Goal: Information Seeking & Learning: Learn about a topic

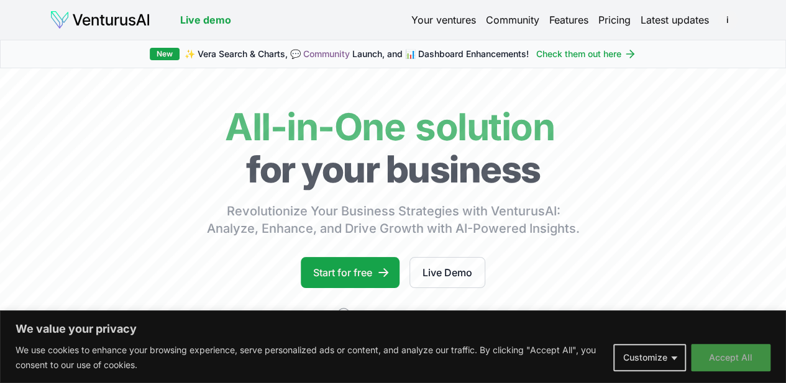
click at [729, 358] on button "Accept All" at bounding box center [731, 357] width 80 height 27
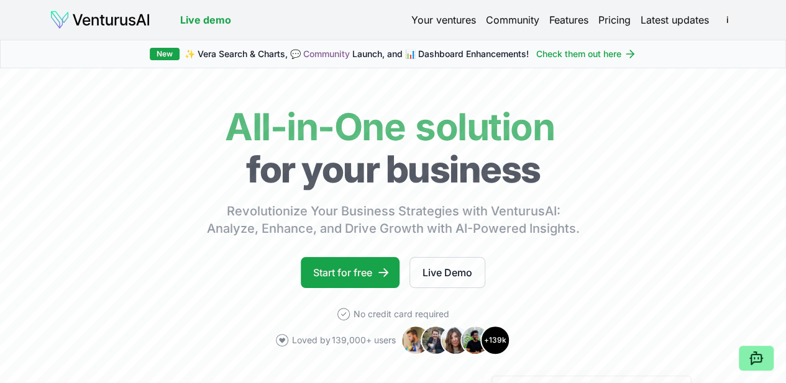
click at [613, 18] on link "Pricing" at bounding box center [614, 19] width 32 height 15
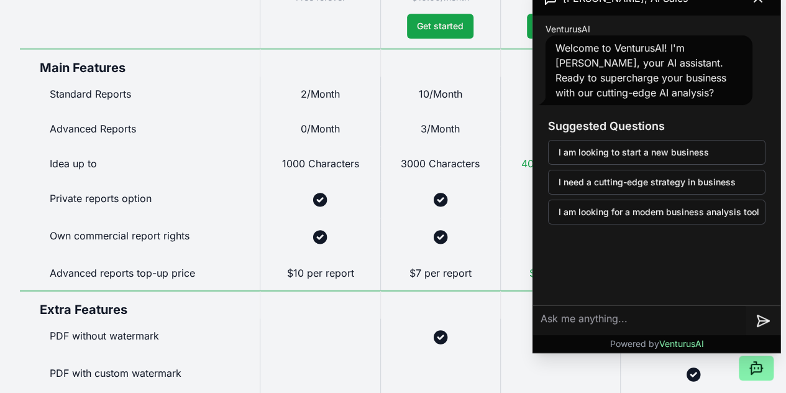
scroll to position [808, 0]
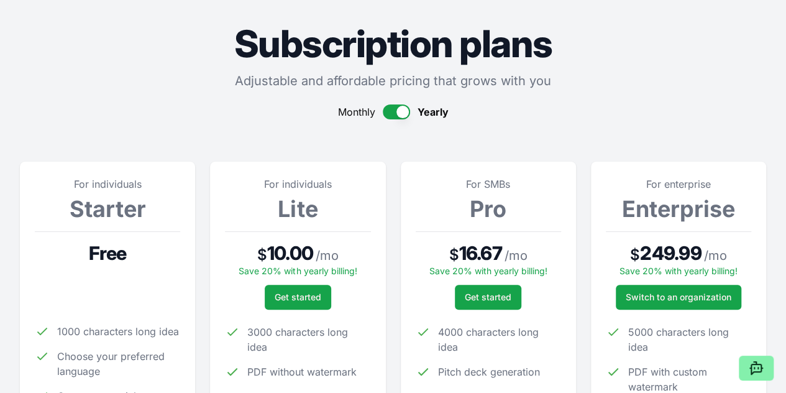
scroll to position [0, 0]
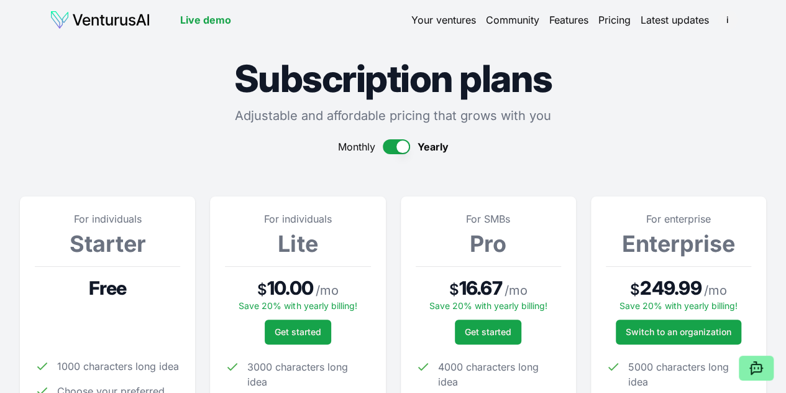
click at [217, 17] on link "Live demo" at bounding box center [205, 19] width 51 height 15
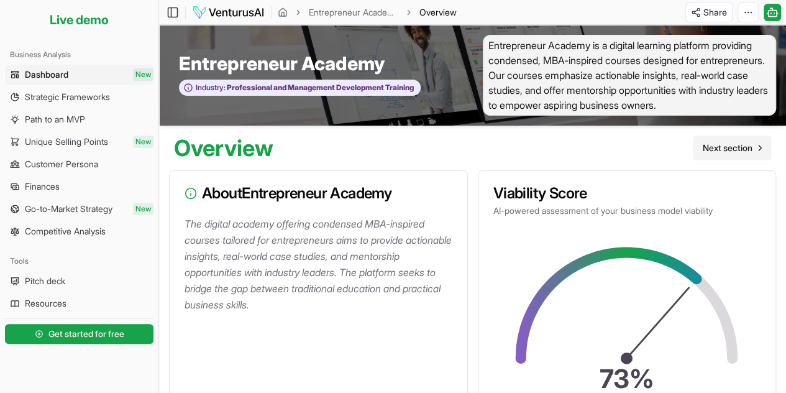
click at [716, 149] on span "Next section" at bounding box center [728, 148] width 50 height 12
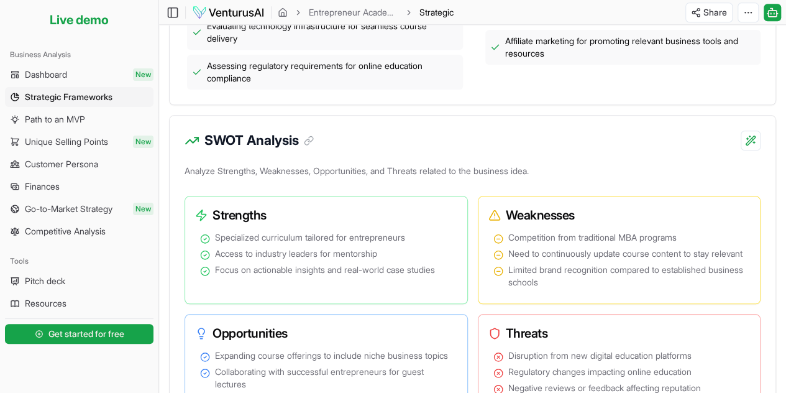
scroll to position [373, 0]
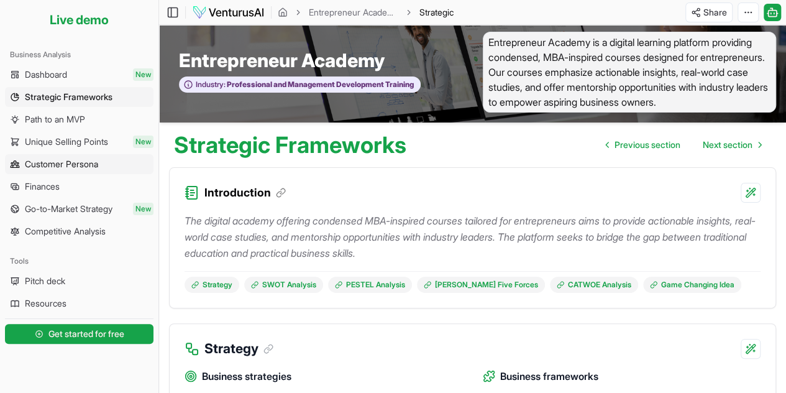
scroll to position [0, 0]
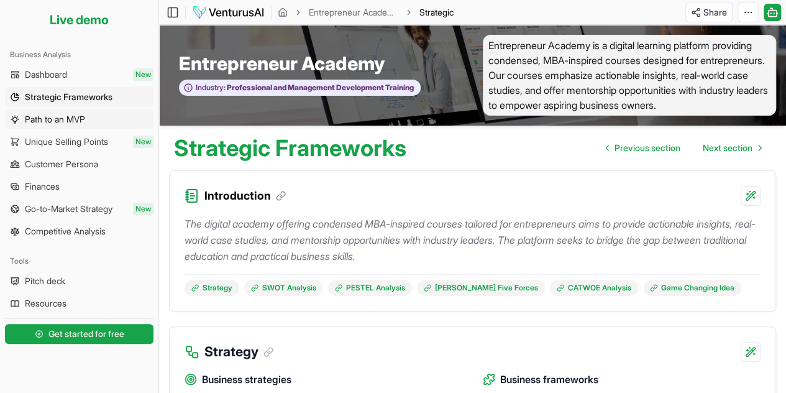
click at [43, 118] on span "Path to an MVP" at bounding box center [55, 119] width 60 height 12
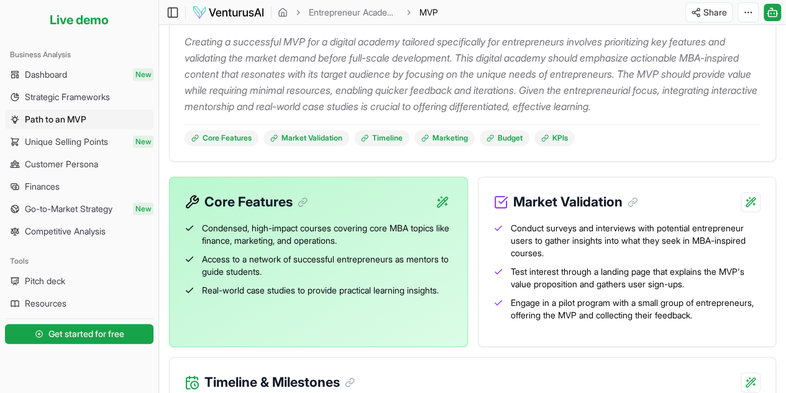
scroll to position [186, 0]
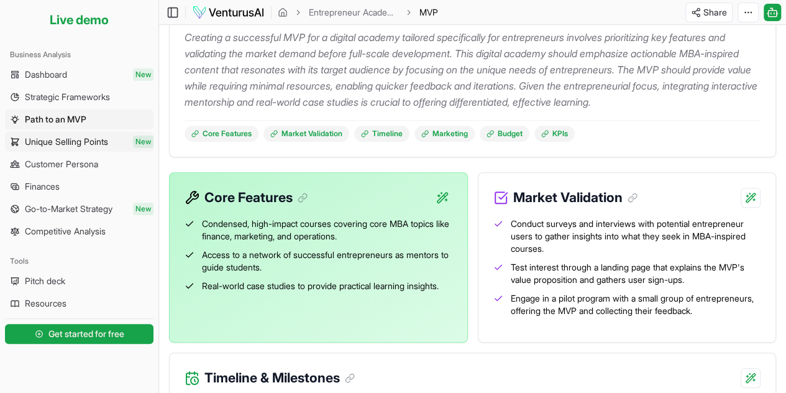
click at [67, 142] on span "Unique Selling Points" at bounding box center [66, 141] width 83 height 12
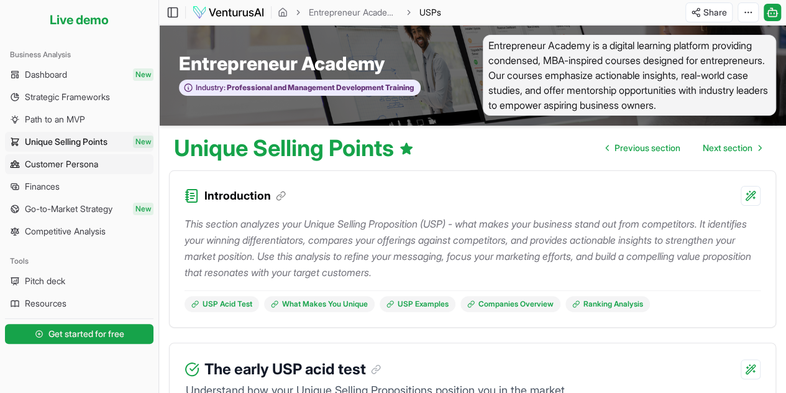
click at [56, 162] on span "Customer Persona" at bounding box center [61, 164] width 73 height 12
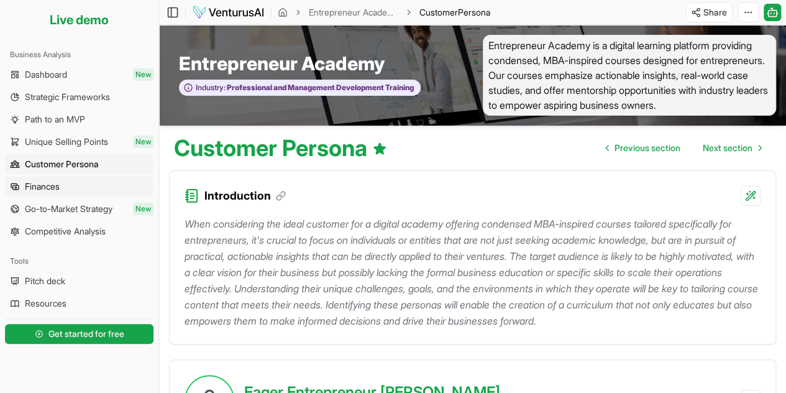
click at [57, 188] on span "Finances" at bounding box center [42, 186] width 35 height 12
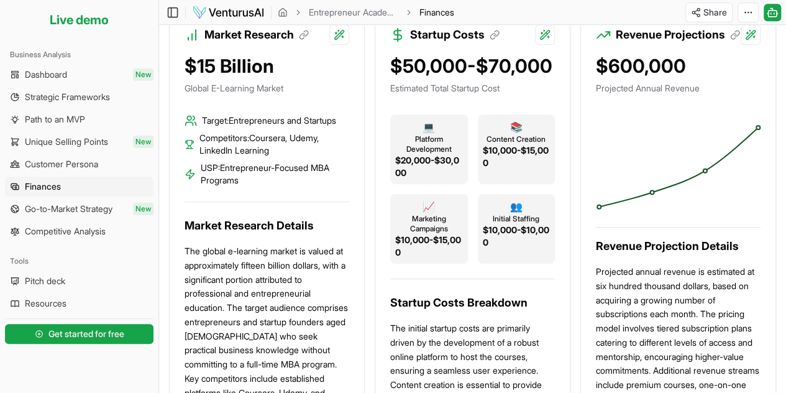
scroll to position [497, 0]
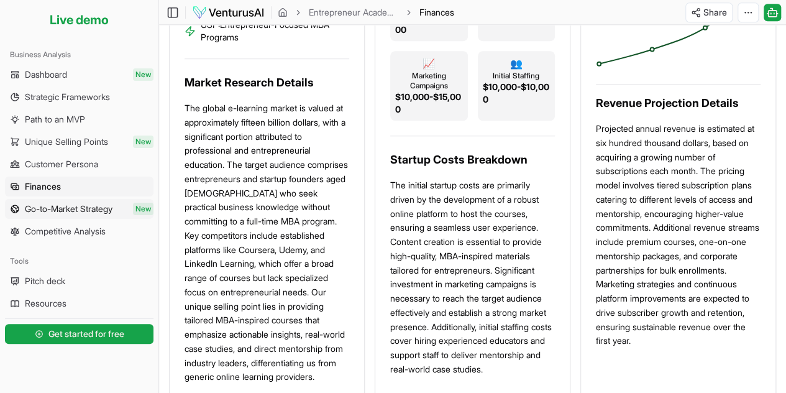
click at [48, 206] on span "Go-to-Market Strategy" at bounding box center [69, 209] width 88 height 12
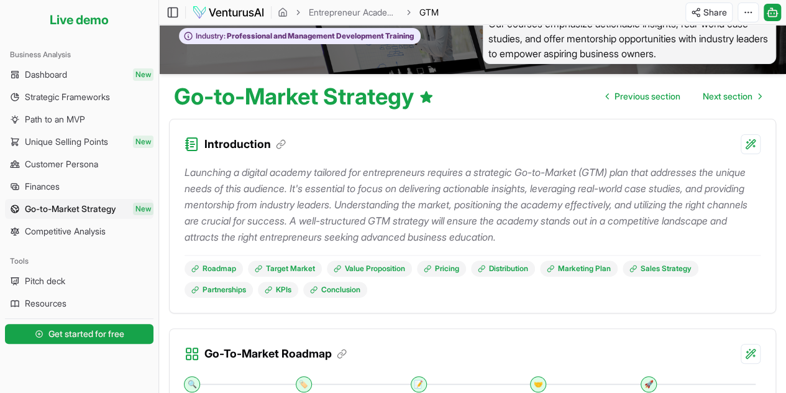
scroll to position [124, 0]
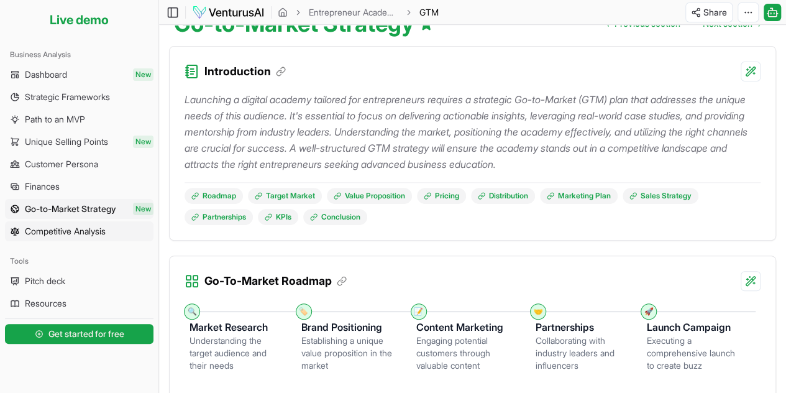
click at [53, 230] on span "Competitive Analysis" at bounding box center [65, 231] width 81 height 12
